Goal: Use online tool/utility: Utilize a website feature to perform a specific function

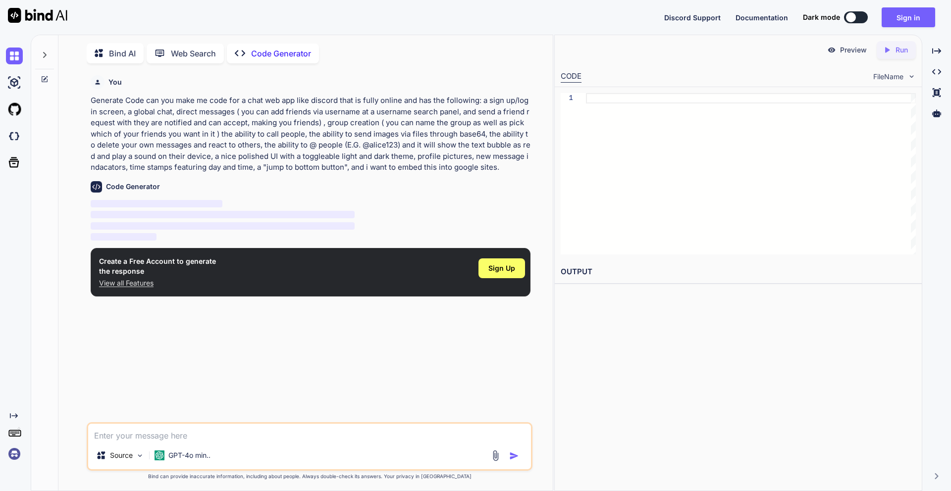
scroll to position [4, 0]
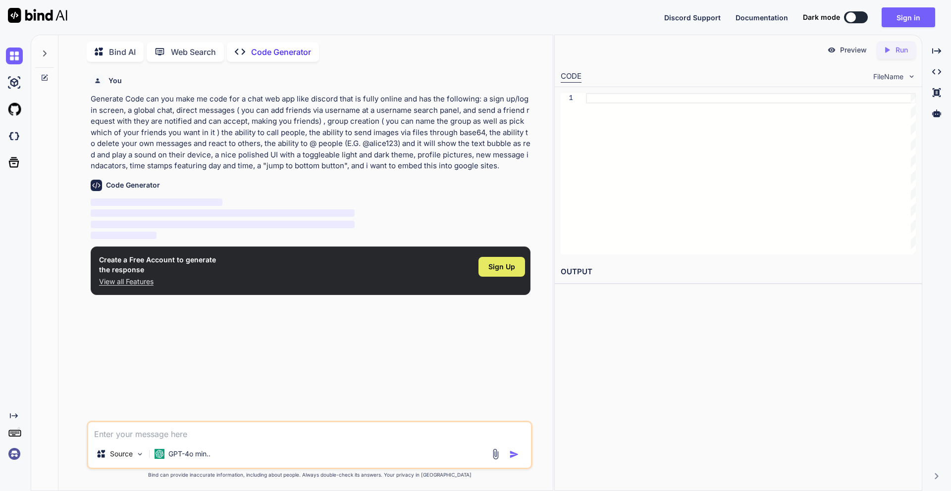
click at [490, 262] on span "Sign Up" at bounding box center [501, 267] width 27 height 10
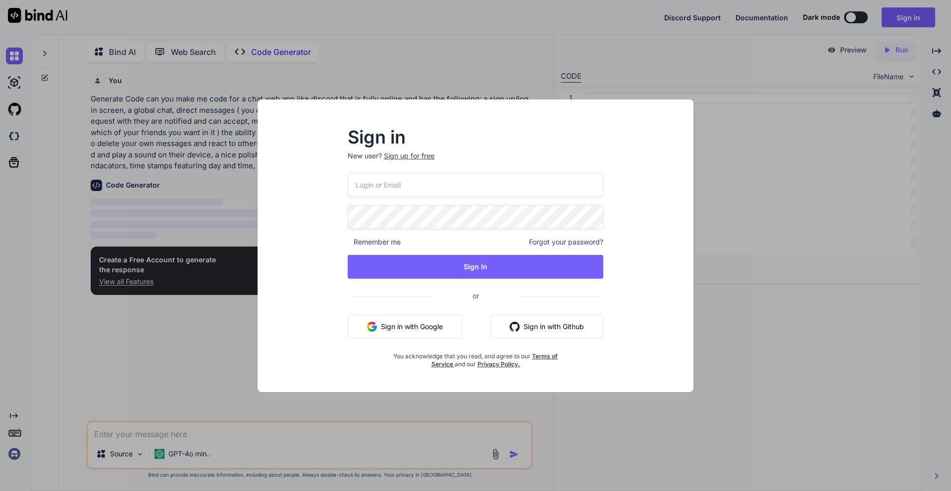
click at [426, 333] on button "Sign in with Google" at bounding box center [405, 327] width 114 height 24
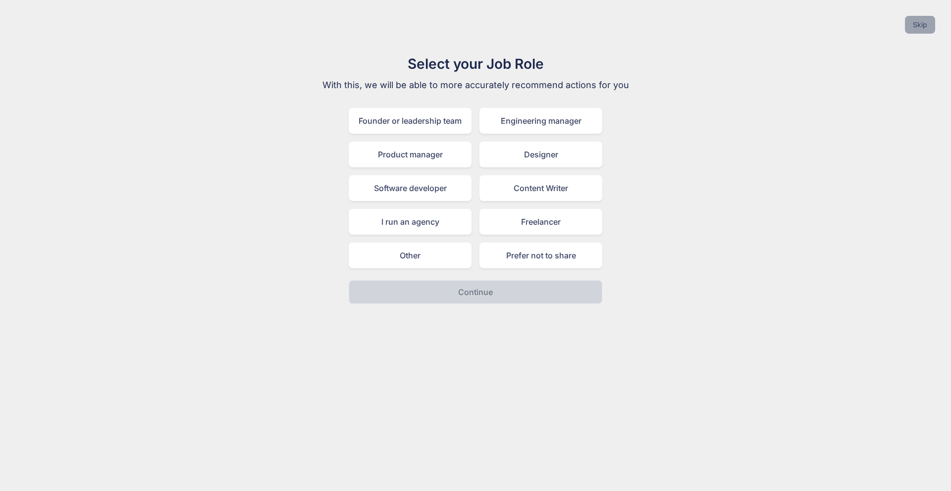
click at [929, 31] on button "Skip" at bounding box center [920, 25] width 30 height 18
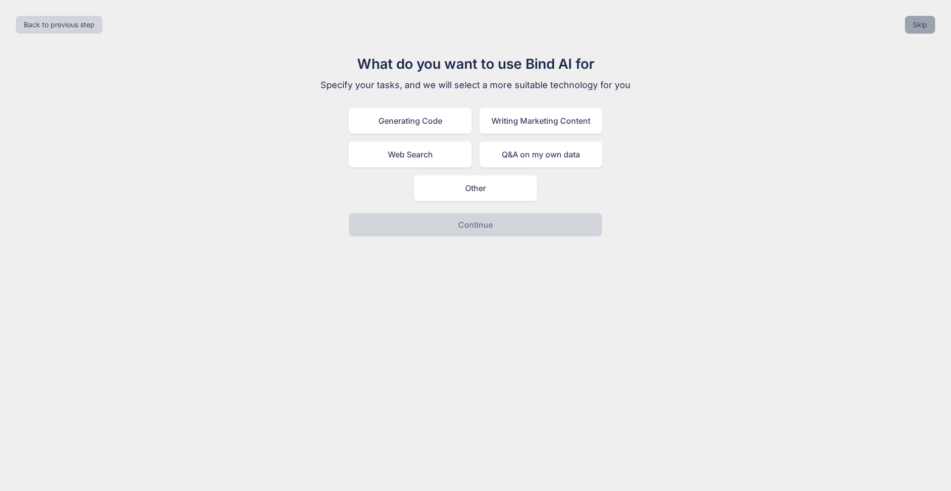
click at [929, 31] on button "Skip" at bounding box center [920, 25] width 30 height 18
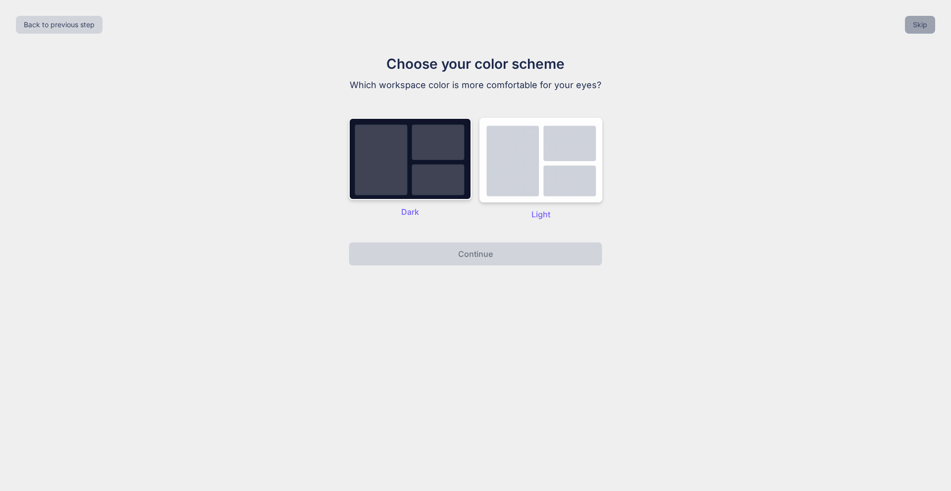
click at [929, 31] on button "Skip" at bounding box center [920, 25] width 30 height 18
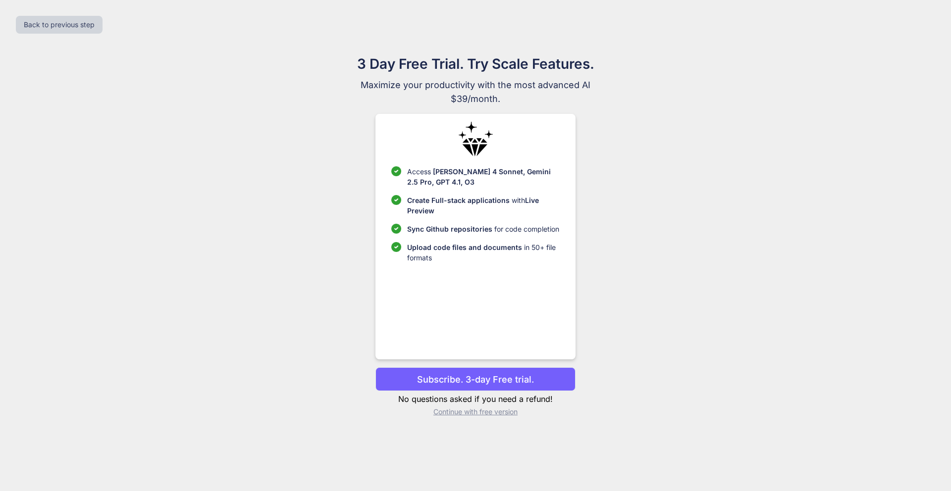
click at [498, 411] on p "Continue with free version" at bounding box center [475, 412] width 200 height 10
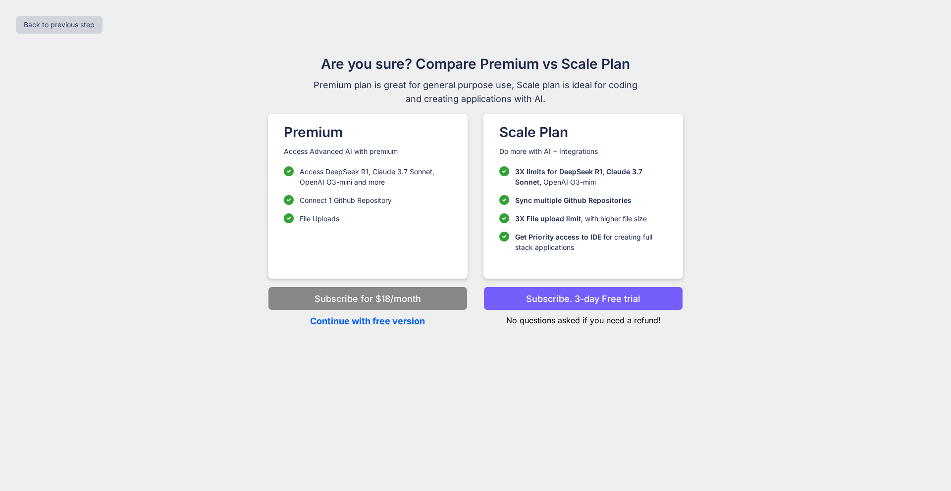
click at [378, 322] on p "Continue with free version" at bounding box center [368, 320] width 200 height 13
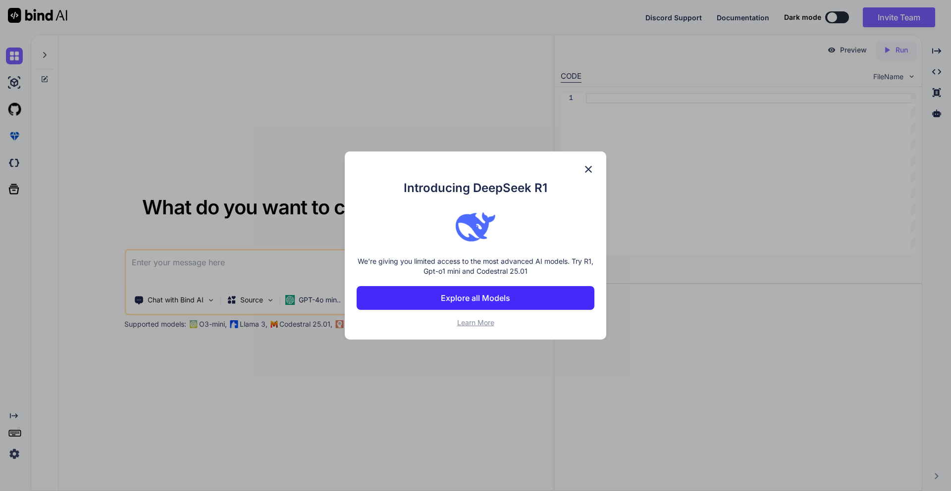
click at [583, 170] on img at bounding box center [588, 169] width 12 height 12
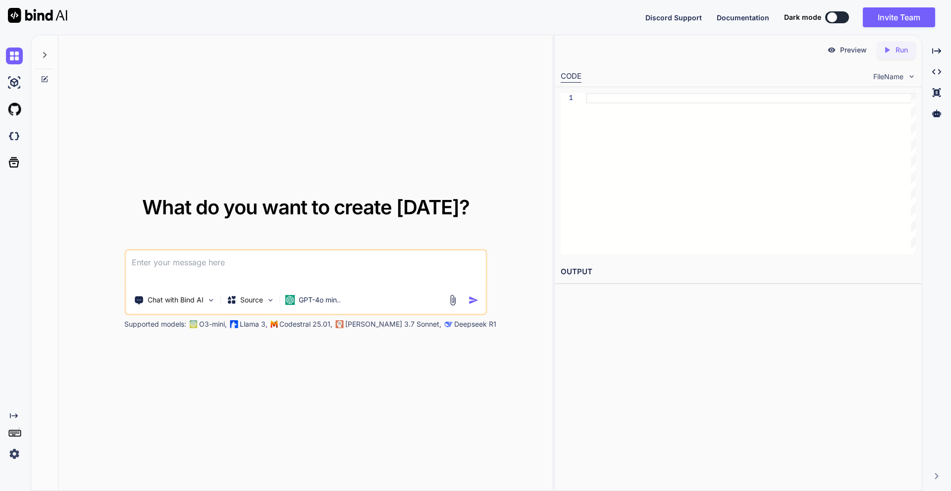
click at [462, 265] on textarea at bounding box center [305, 269] width 359 height 37
paste textarea "can you make me code for a chat web app like discord that is fully online and h…"
type textarea "x"
type textarea "can you make me code for a chat web app like discord that is fully online and h…"
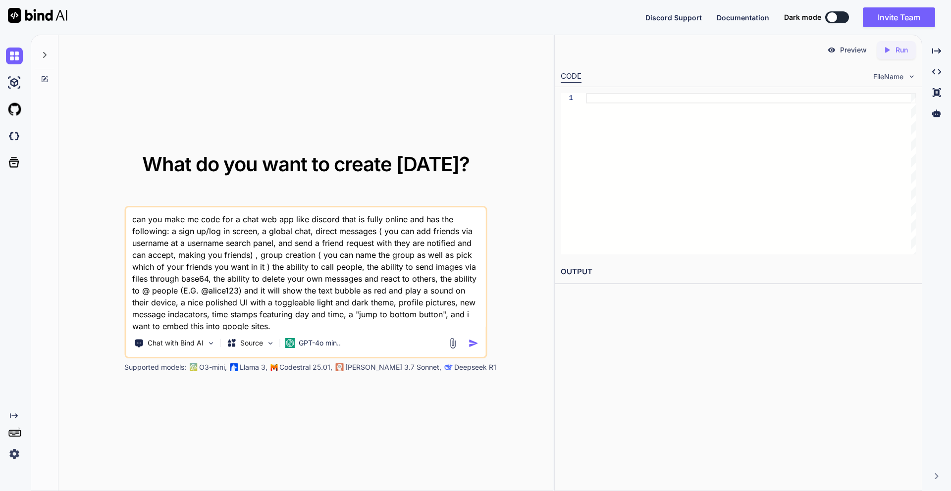
scroll to position [1, 0]
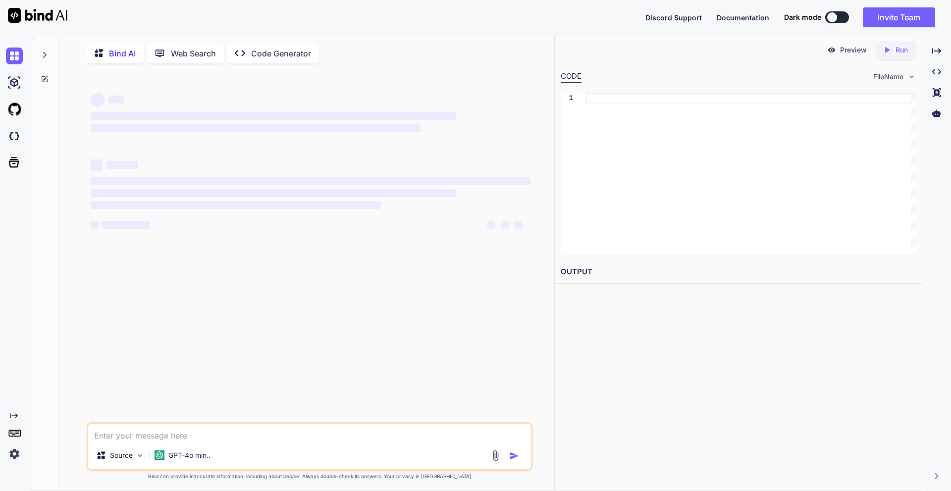
click at [315, 53] on div "Created with Pixso. Code Generator" at bounding box center [273, 54] width 92 height 20
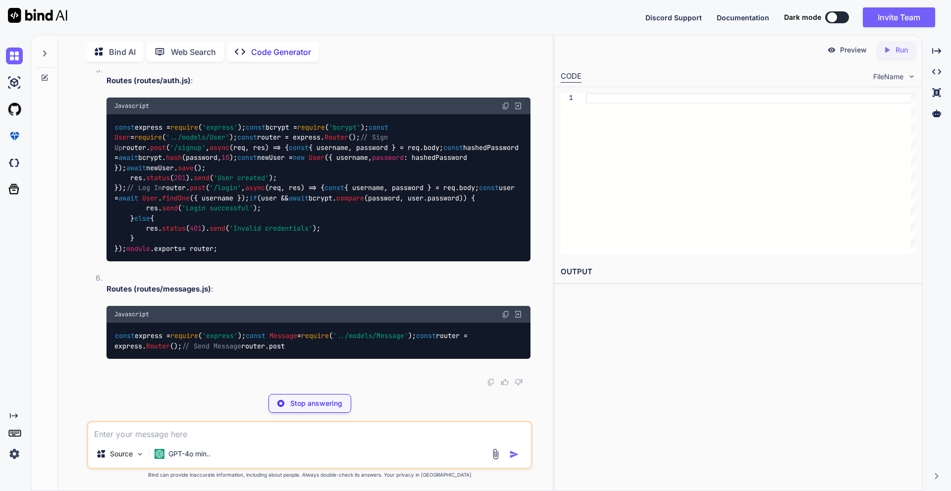
scroll to position [3121, 0]
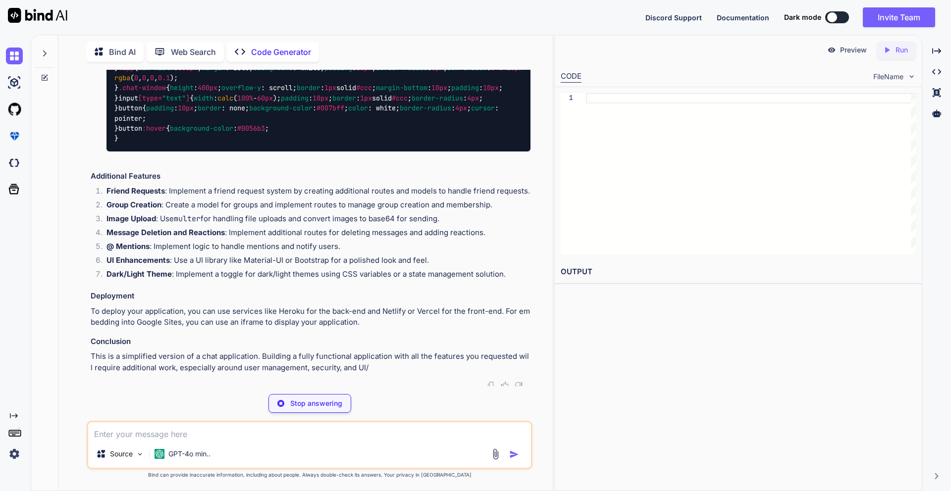
type textarea "x"
type textarea "│ ├── controllers/ │ ├── config/ │ ├── server.js │ └── package.json └── README.…"
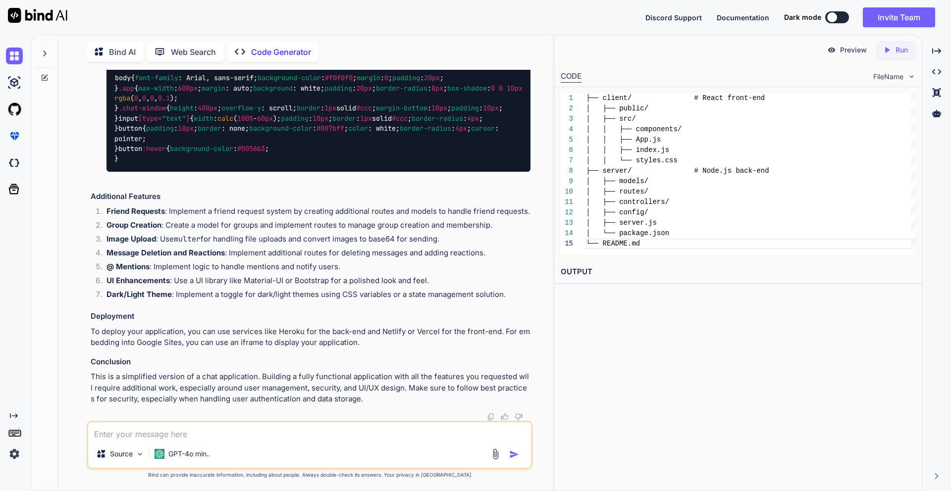
scroll to position [4762, 0]
click at [906, 51] on p "Run" at bounding box center [901, 50] width 12 height 10
click at [709, 322] on div "Preview Run CODE FileName 1 2 3 4 5 6 7 8 9 10 11 12 13 14 15 ├── client/ # Rea…" at bounding box center [738, 263] width 368 height 457
type textarea "x"
